Goal: Task Accomplishment & Management: Use online tool/utility

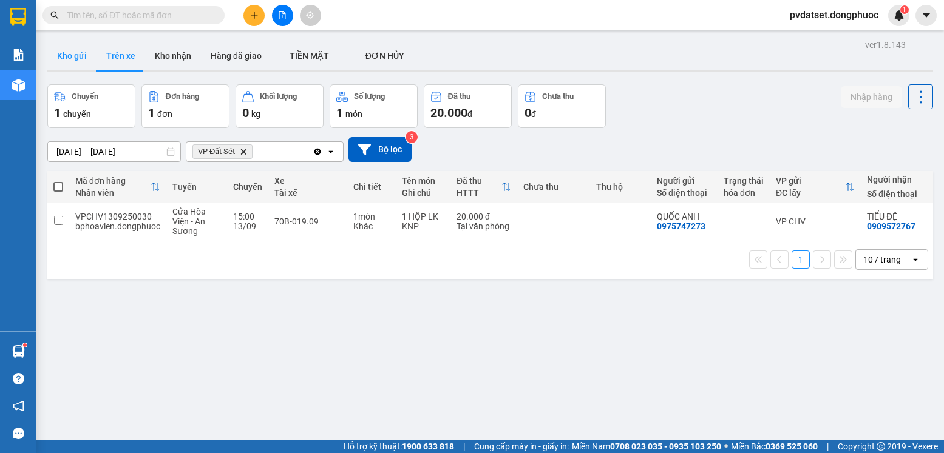
click at [81, 70] on button "Kho gửi" at bounding box center [71, 55] width 49 height 29
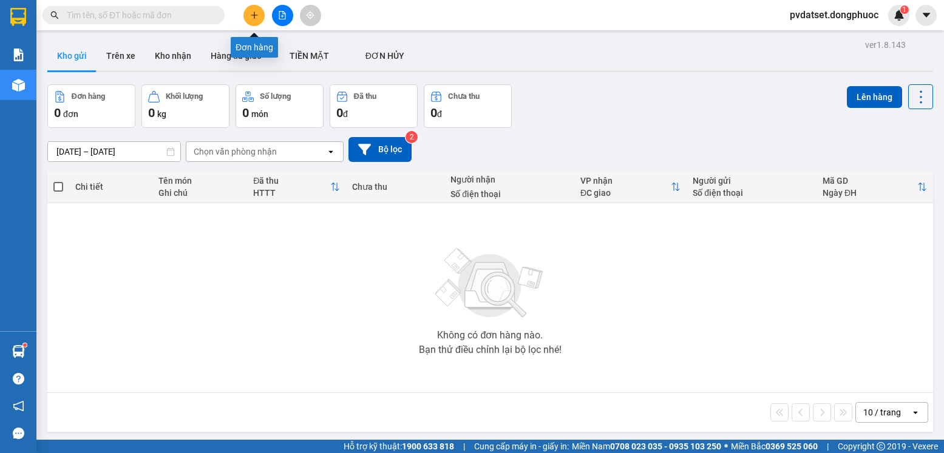
click at [253, 23] on button at bounding box center [253, 15] width 21 height 21
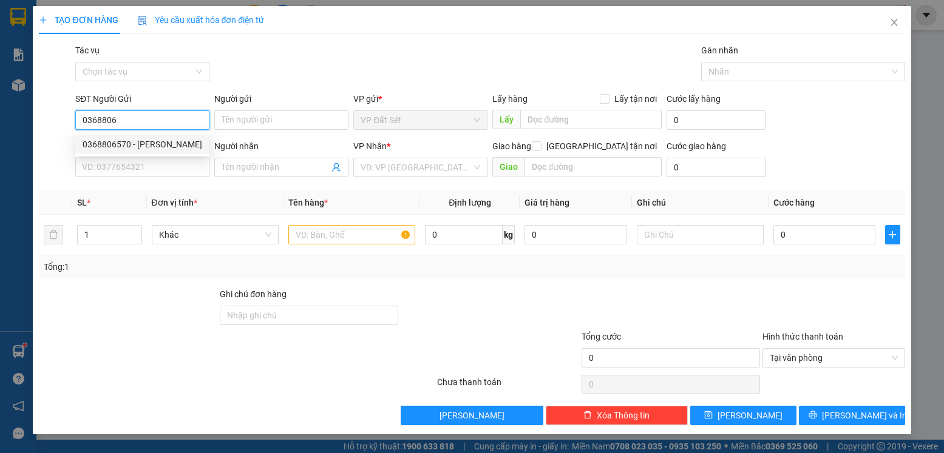
click at [171, 144] on div "0368806570 - [PERSON_NAME]" at bounding box center [143, 144] width 120 height 13
type input "0368806570"
type input "[PERSON_NAME]"
type input "0911479497"
type input "LABO HOÀN CẦU"
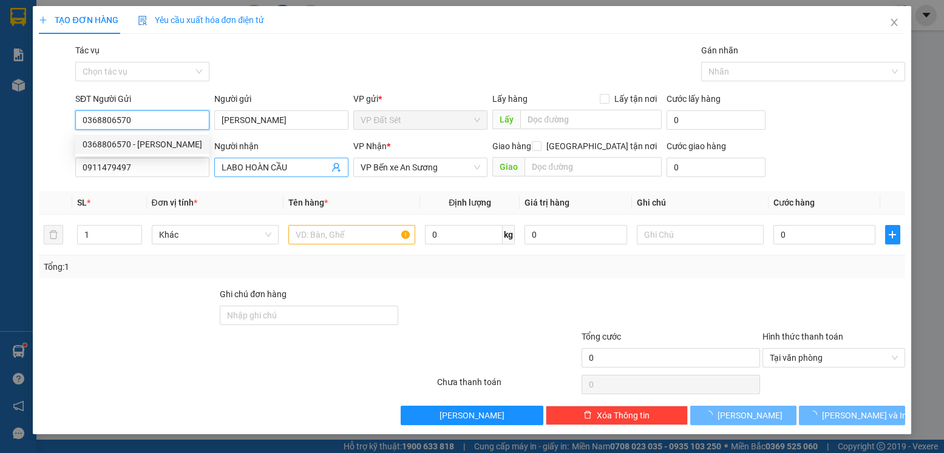
type input "20.000"
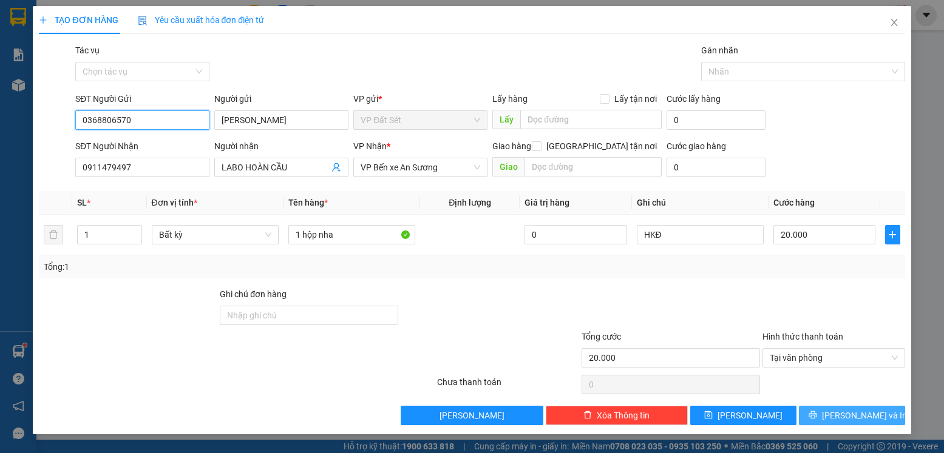
type input "0368806570"
click at [865, 416] on span "[PERSON_NAME] và In" at bounding box center [864, 415] width 85 height 13
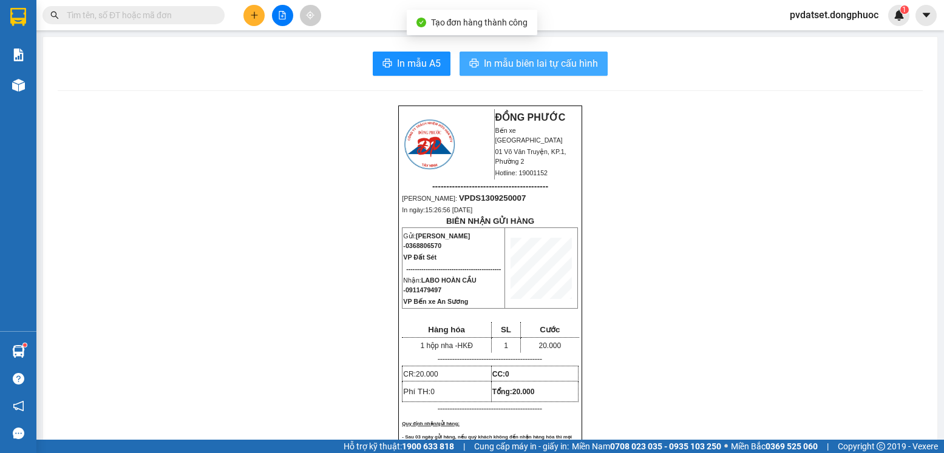
click at [550, 66] on span "In mẫu biên lai tự cấu hình" at bounding box center [541, 63] width 114 height 15
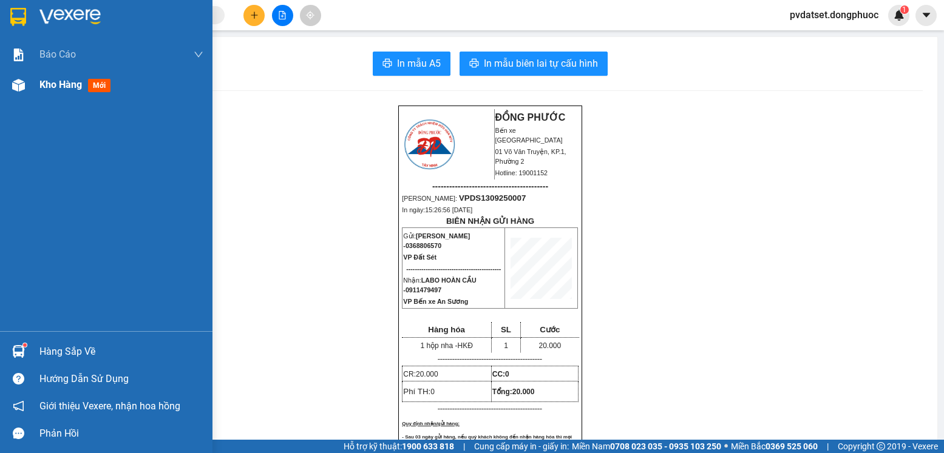
click at [43, 85] on span "Kho hàng" at bounding box center [60, 85] width 42 height 12
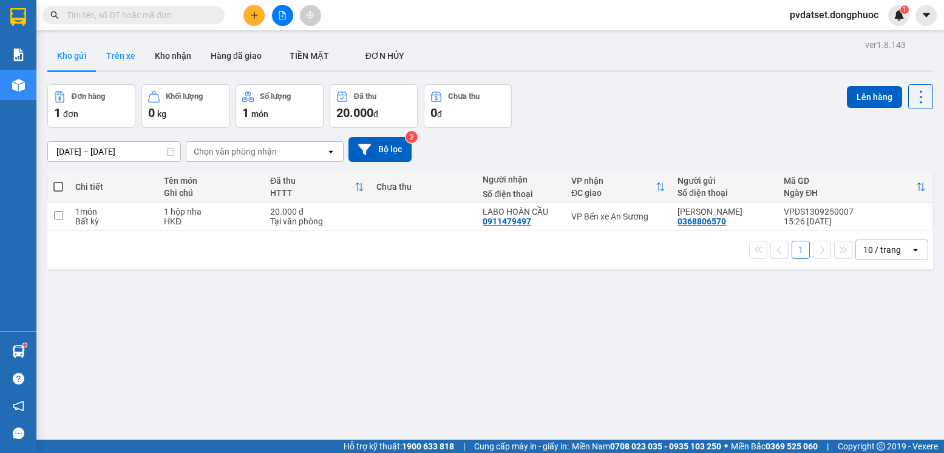
click at [120, 53] on button "Trên xe" at bounding box center [121, 55] width 49 height 29
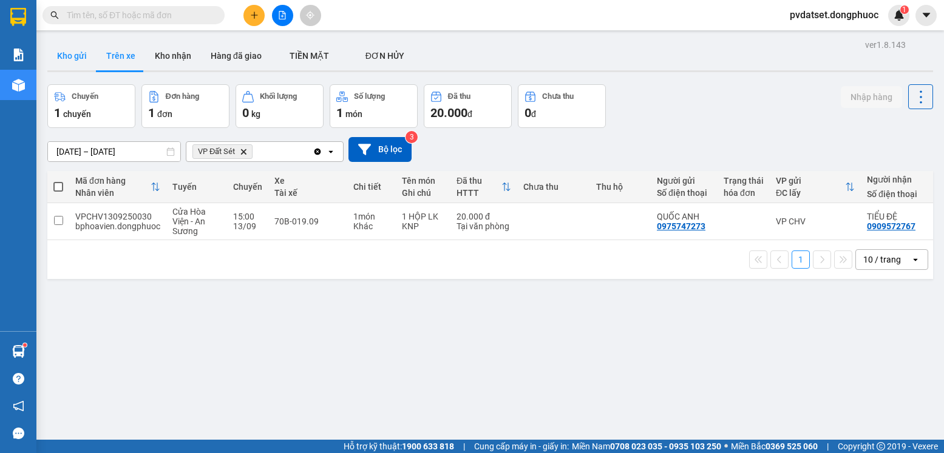
click at [78, 59] on button "Kho gửi" at bounding box center [71, 55] width 49 height 29
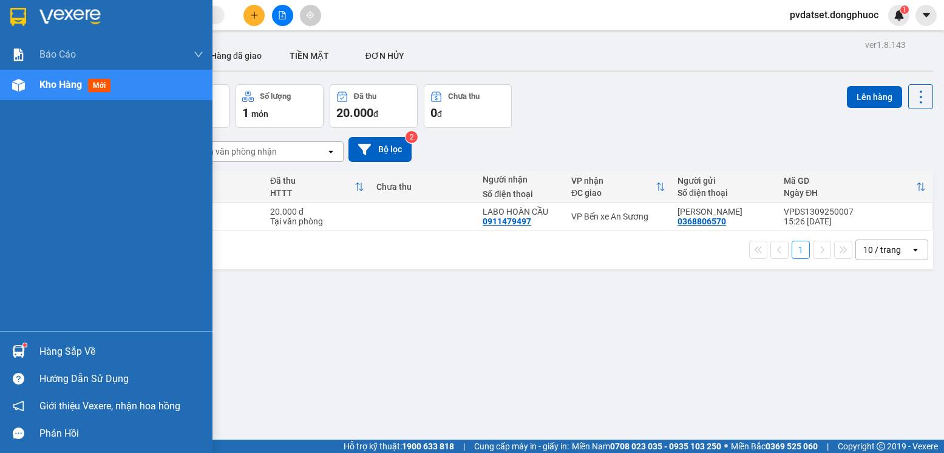
drag, startPoint x: 33, startPoint y: 353, endPoint x: 106, endPoint y: 352, distance: 73.5
click at [34, 353] on div "Hàng sắp về" at bounding box center [106, 351] width 212 height 27
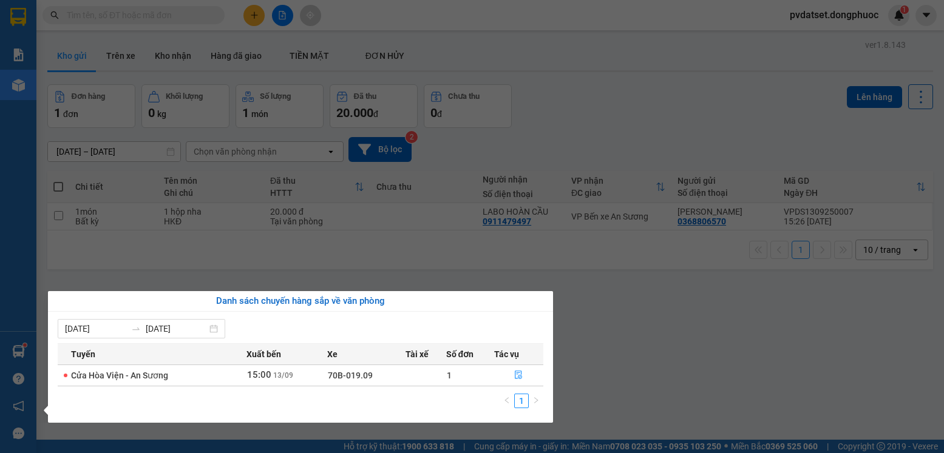
drag, startPoint x: 719, startPoint y: 356, endPoint x: 457, endPoint y: 248, distance: 283.3
click at [718, 357] on section "Kết quả tìm kiếm ( 2379 ) Bộ lọc Ngày tạo đơn gần nhất Mã ĐH Trạng thái Món hàn…" at bounding box center [472, 226] width 944 height 453
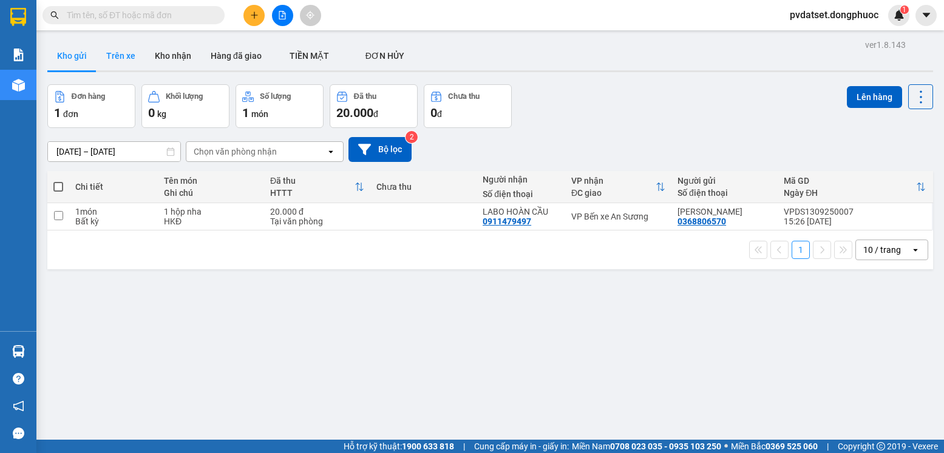
click at [118, 58] on button "Trên xe" at bounding box center [121, 55] width 49 height 29
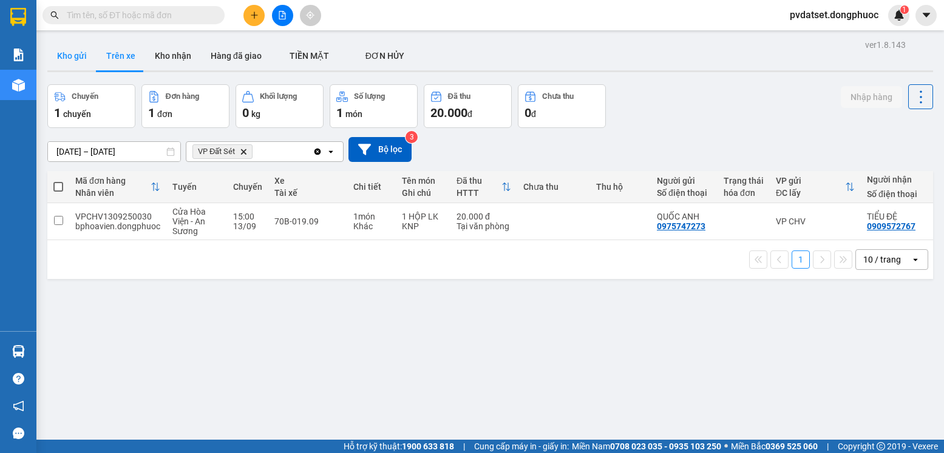
click at [75, 58] on button "Kho gửi" at bounding box center [71, 55] width 49 height 29
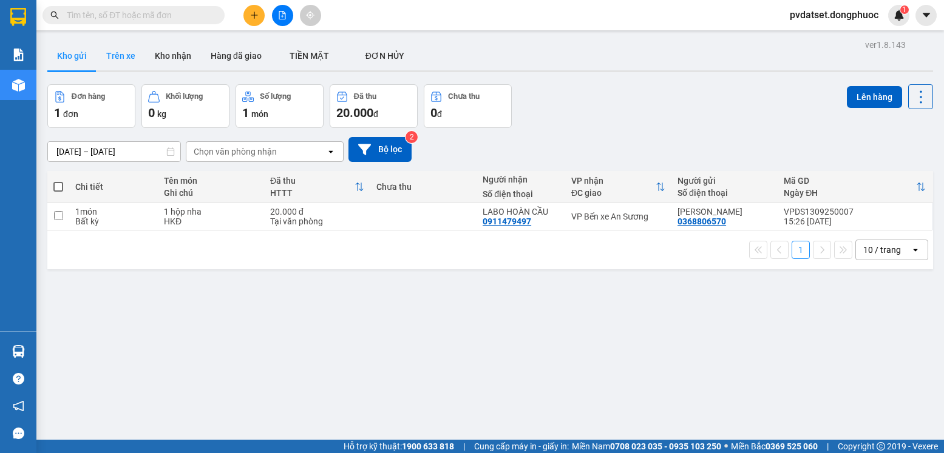
click at [117, 63] on button "Trên xe" at bounding box center [121, 55] width 49 height 29
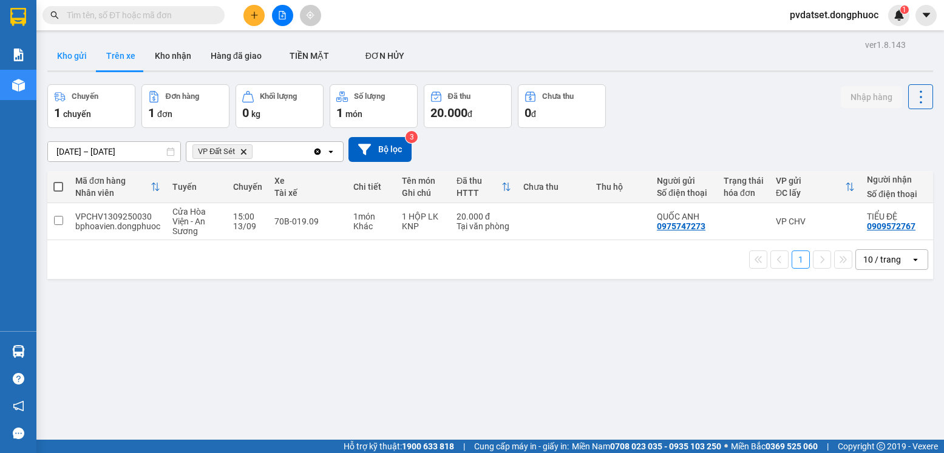
click at [72, 60] on button "Kho gửi" at bounding box center [71, 55] width 49 height 29
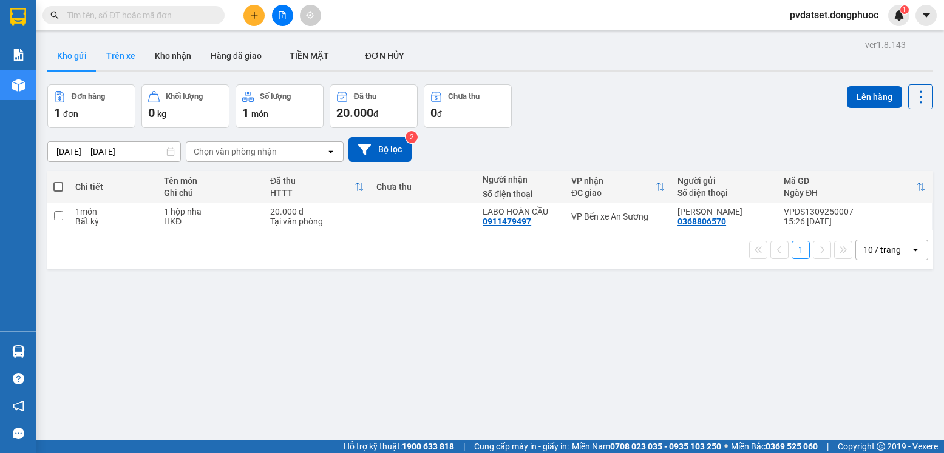
click at [121, 49] on button "Trên xe" at bounding box center [121, 55] width 49 height 29
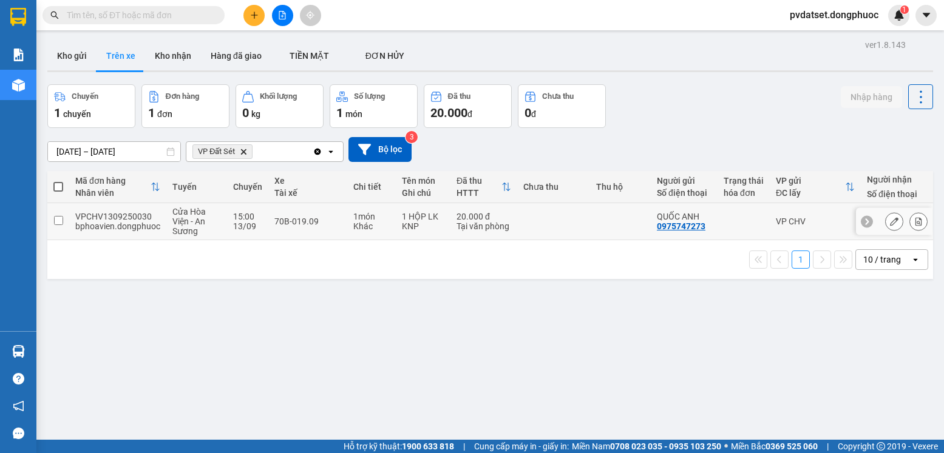
click at [588, 229] on td at bounding box center [553, 221] width 73 height 37
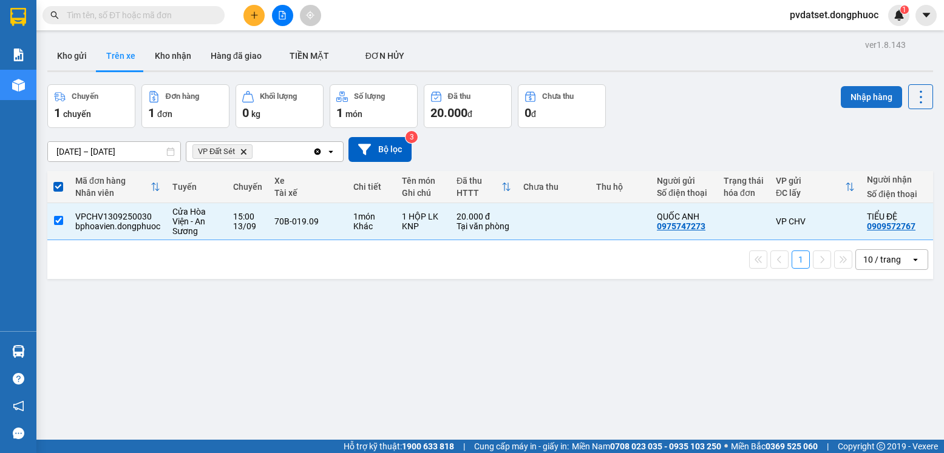
click at [859, 91] on button "Nhập hàng" at bounding box center [871, 97] width 61 height 22
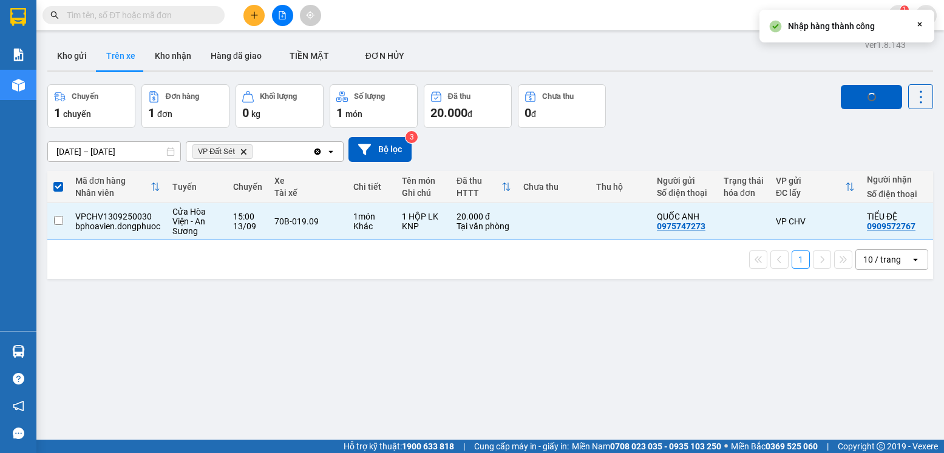
checkbox input "false"
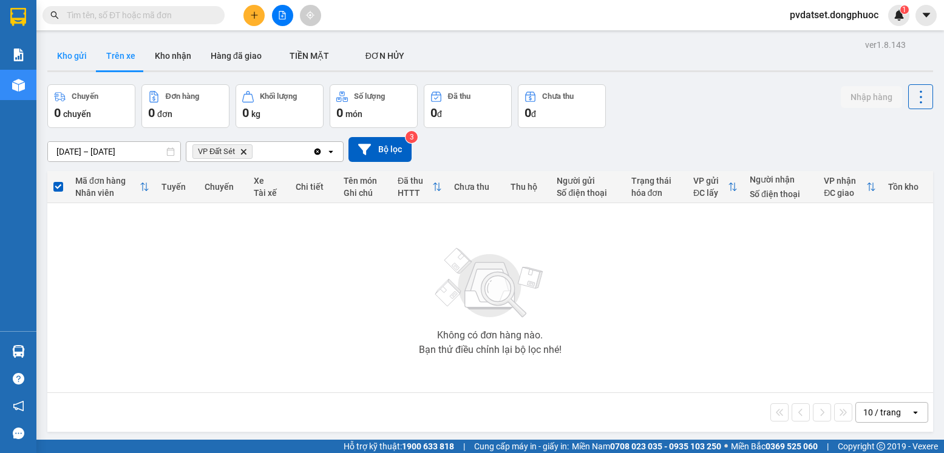
click at [79, 56] on button "Kho gửi" at bounding box center [71, 55] width 49 height 29
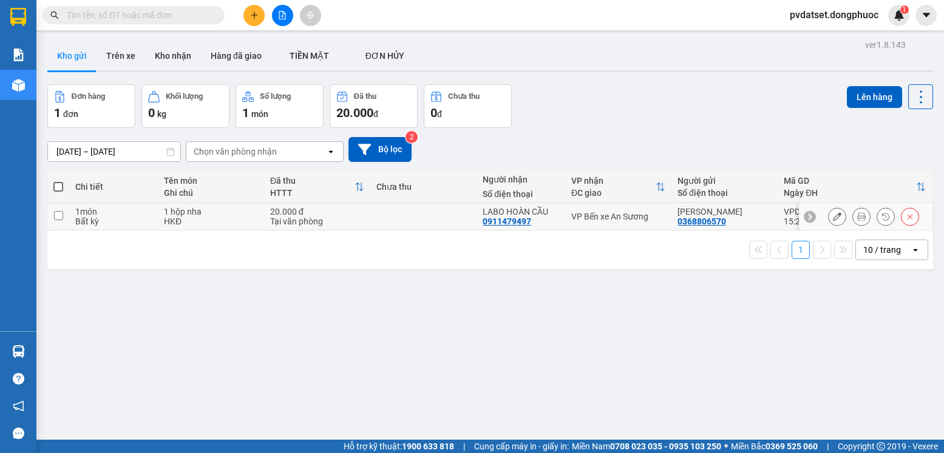
click at [644, 214] on div "VP Bến xe An Sương" at bounding box center [618, 217] width 94 height 10
checkbox input "true"
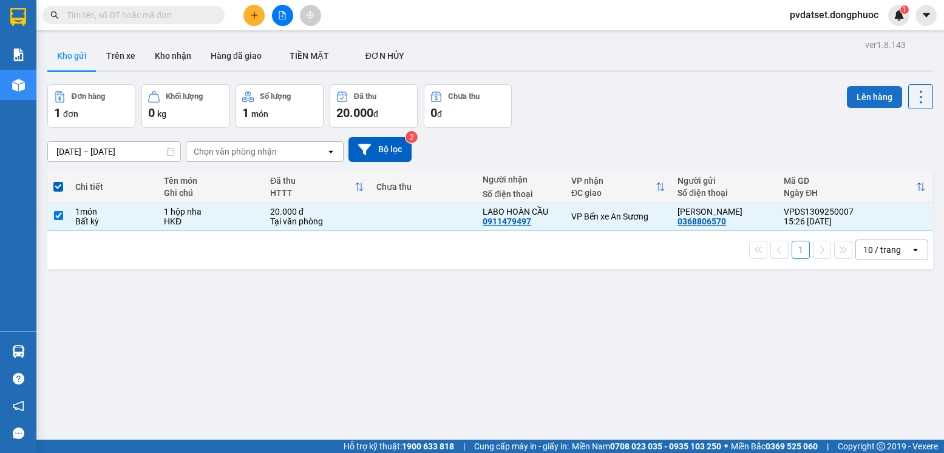
click at [858, 98] on button "Lên hàng" at bounding box center [874, 97] width 55 height 22
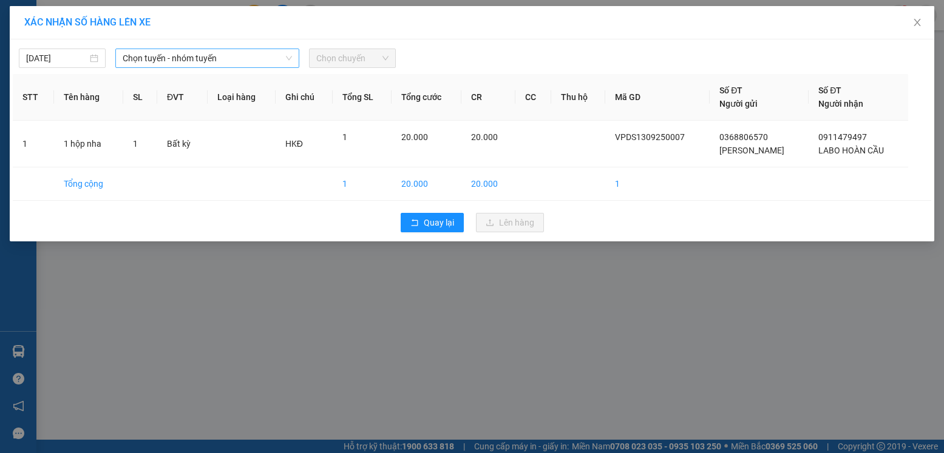
click at [209, 61] on span "Chọn tuyến - nhóm tuyến" at bounding box center [207, 58] width 169 height 18
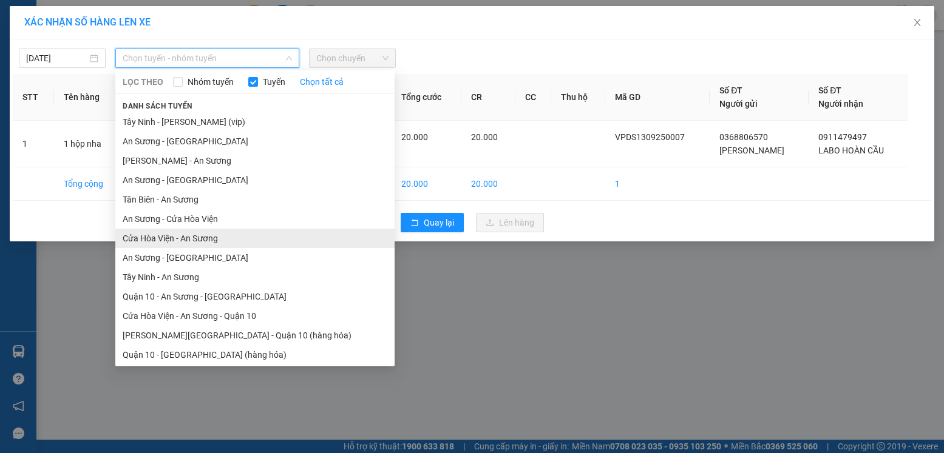
click at [175, 242] on li "Cửa Hòa Viện - An Sương" at bounding box center [254, 238] width 279 height 19
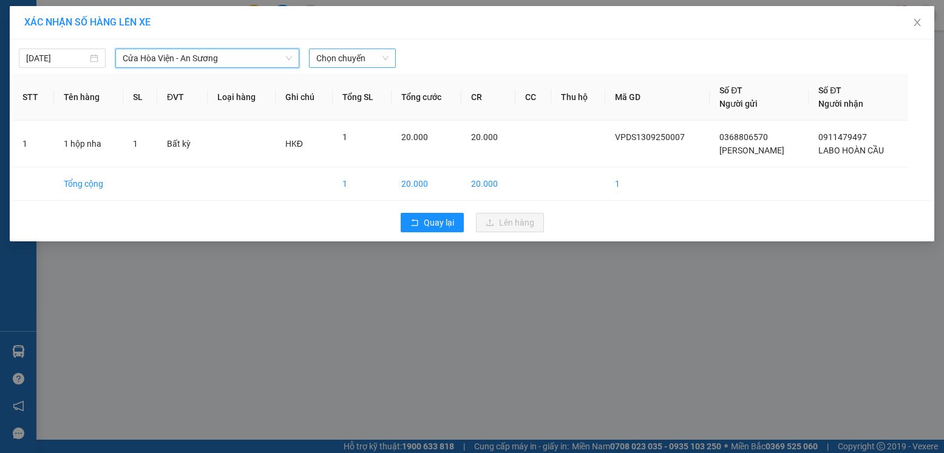
click at [350, 63] on span "Chọn chuyến" at bounding box center [352, 58] width 72 height 18
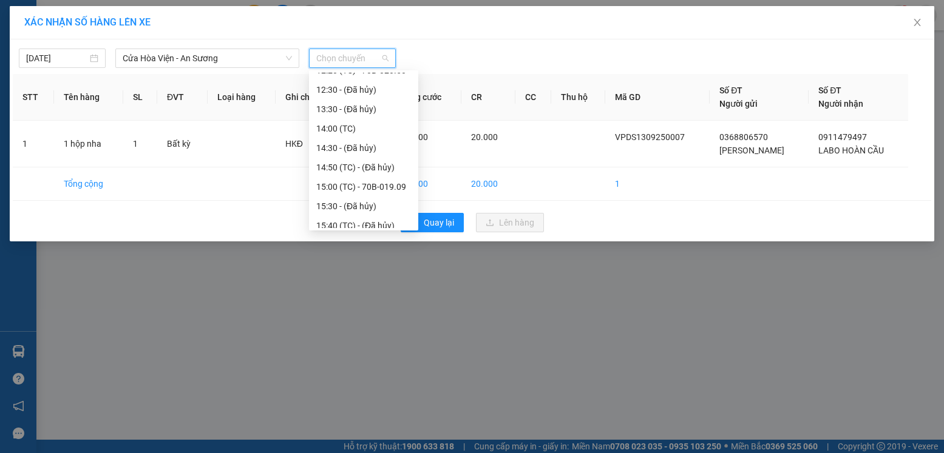
scroll to position [364, 0]
click at [387, 126] on div "15:00 (TC) - 70B-019.09" at bounding box center [363, 126] width 95 height 13
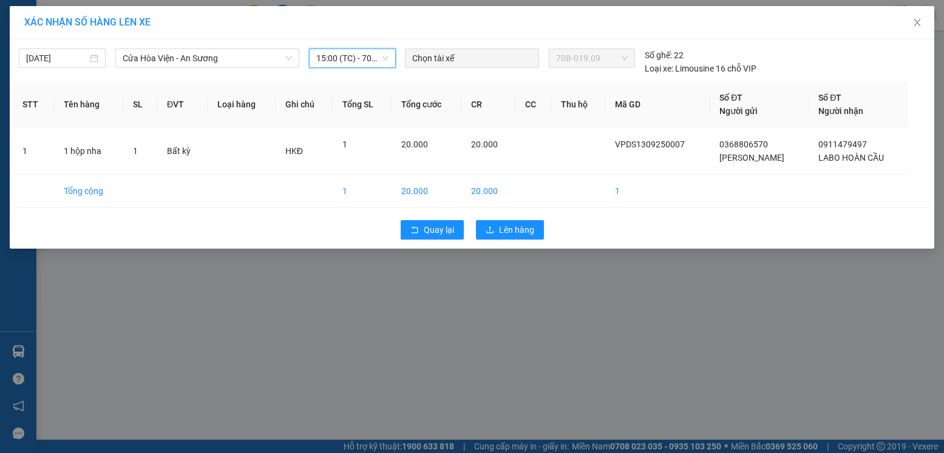
click at [370, 49] on span "15:00 (TC) - 70B-019.09" at bounding box center [352, 58] width 72 height 18
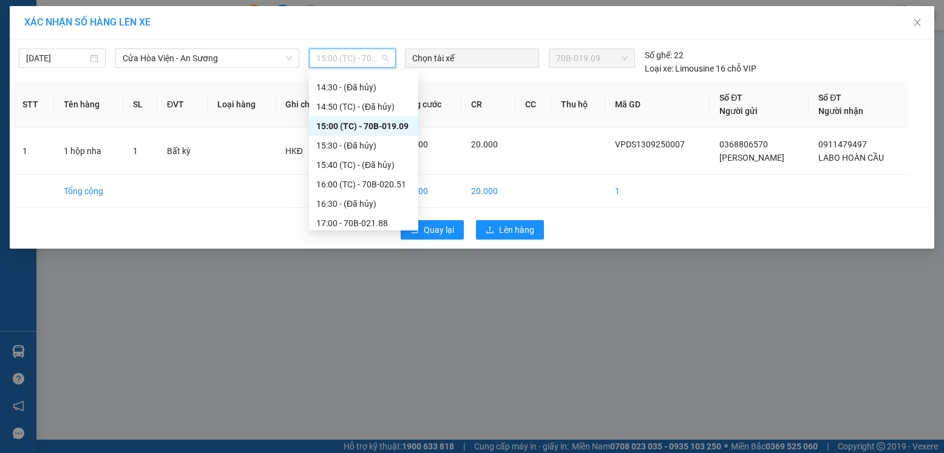
click at [398, 126] on div "15:00 (TC) - 70B-019.09" at bounding box center [363, 126] width 95 height 13
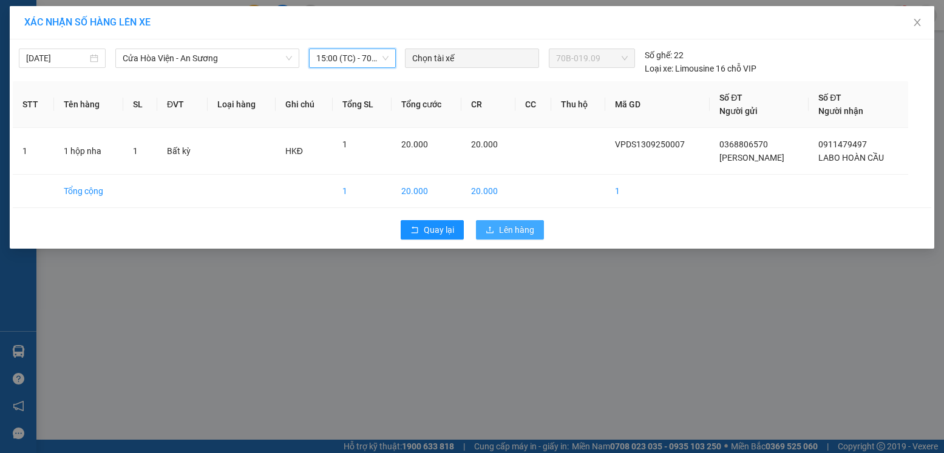
click at [525, 231] on span "Lên hàng" at bounding box center [516, 229] width 35 height 13
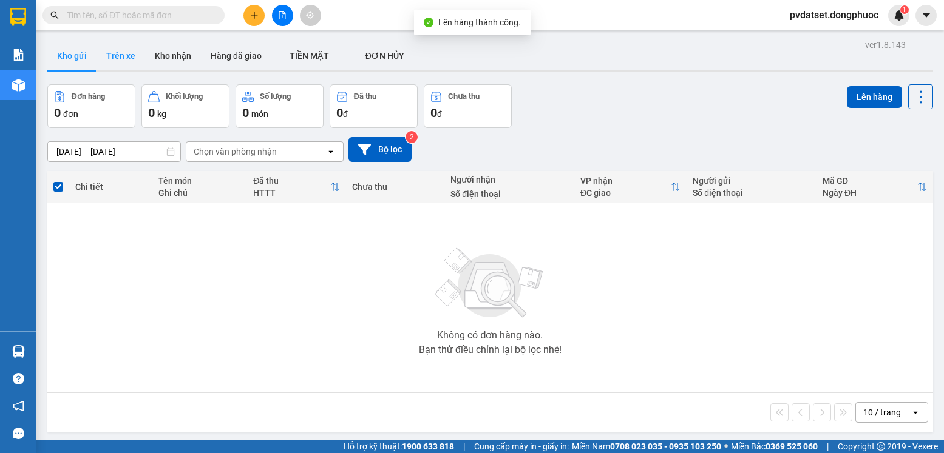
click at [115, 65] on button "Trên xe" at bounding box center [121, 55] width 49 height 29
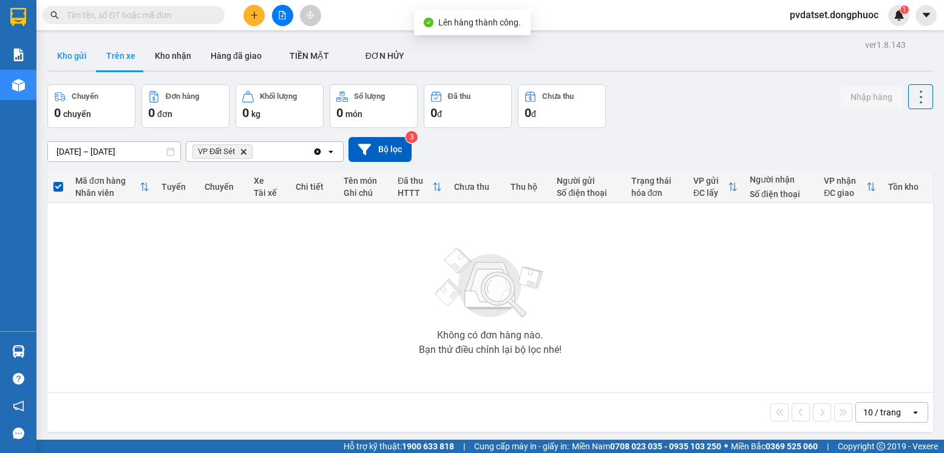
click at [73, 62] on button "Kho gửi" at bounding box center [71, 55] width 49 height 29
